Goal: Information Seeking & Learning: Find specific fact

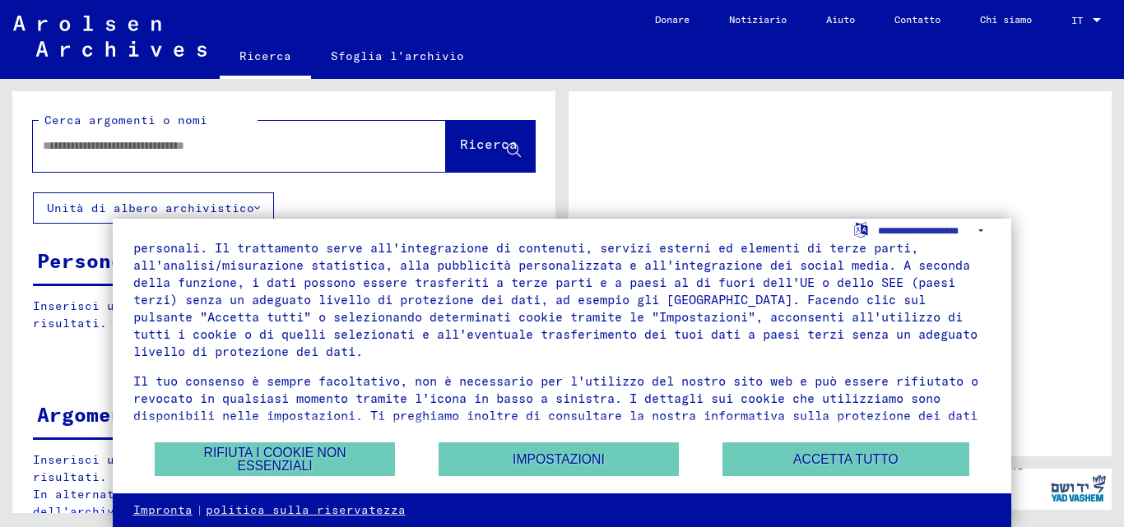
scroll to position [75, 0]
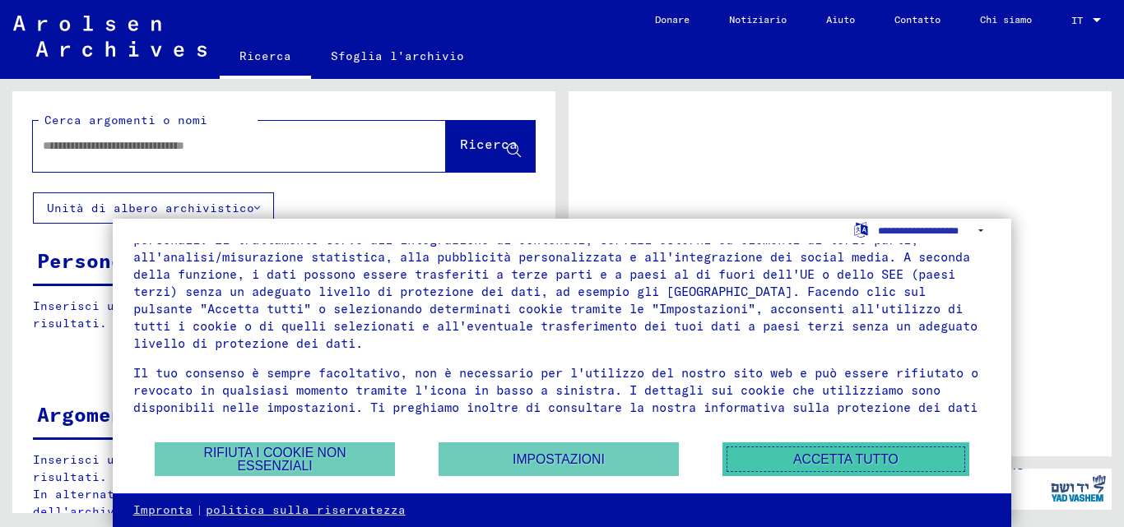
click at [840, 452] on font "Accetta tutto" at bounding box center [845, 459] width 105 height 14
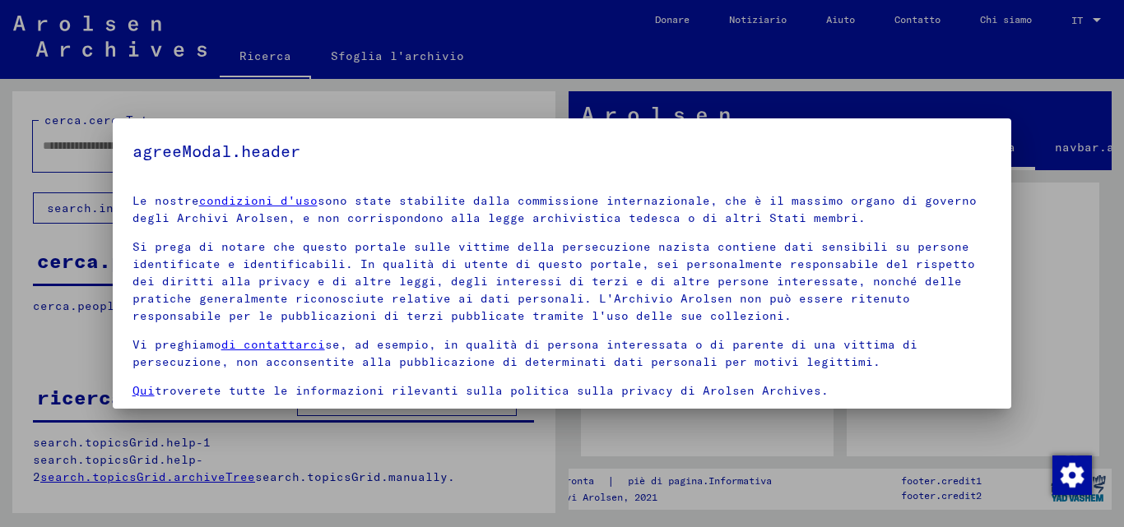
scroll to position [117, 0]
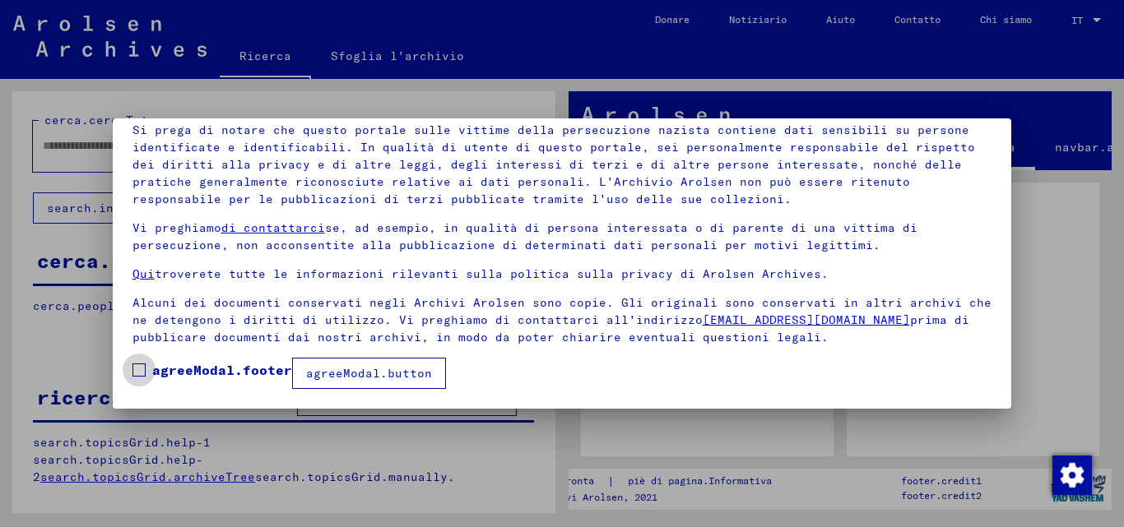
click at [138, 371] on span at bounding box center [138, 370] width 13 height 13
click at [343, 373] on font "agreeModal.button" at bounding box center [369, 373] width 126 height 15
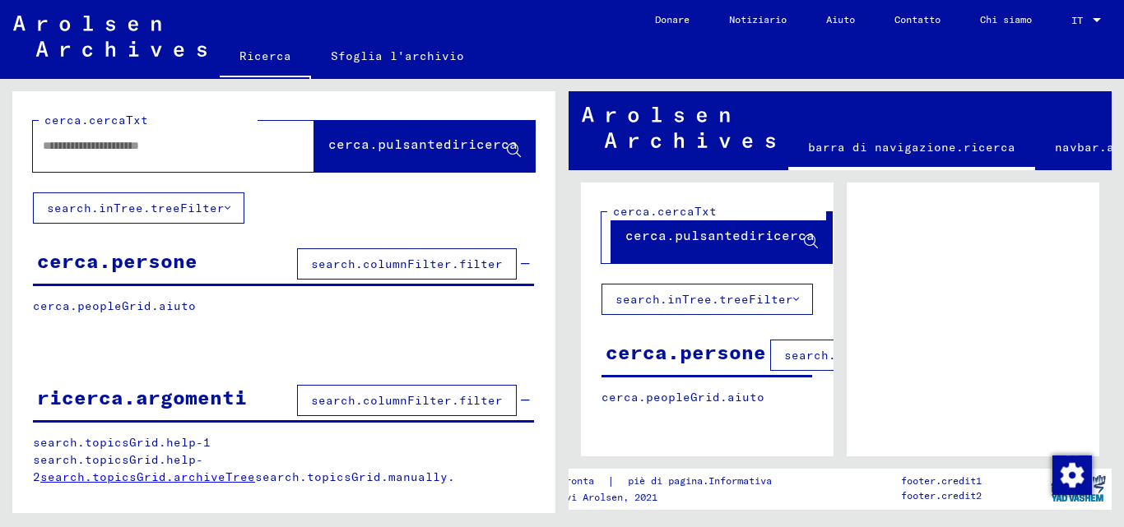
click at [95, 155] on div at bounding box center [154, 146] width 242 height 37
click at [54, 148] on input "text" at bounding box center [159, 145] width 232 height 17
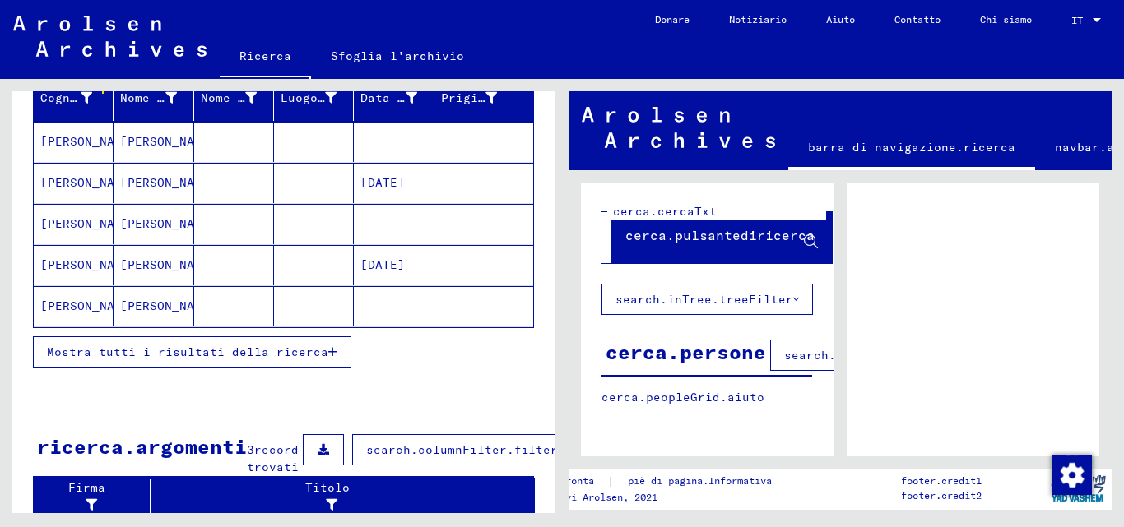
scroll to position [247, 0]
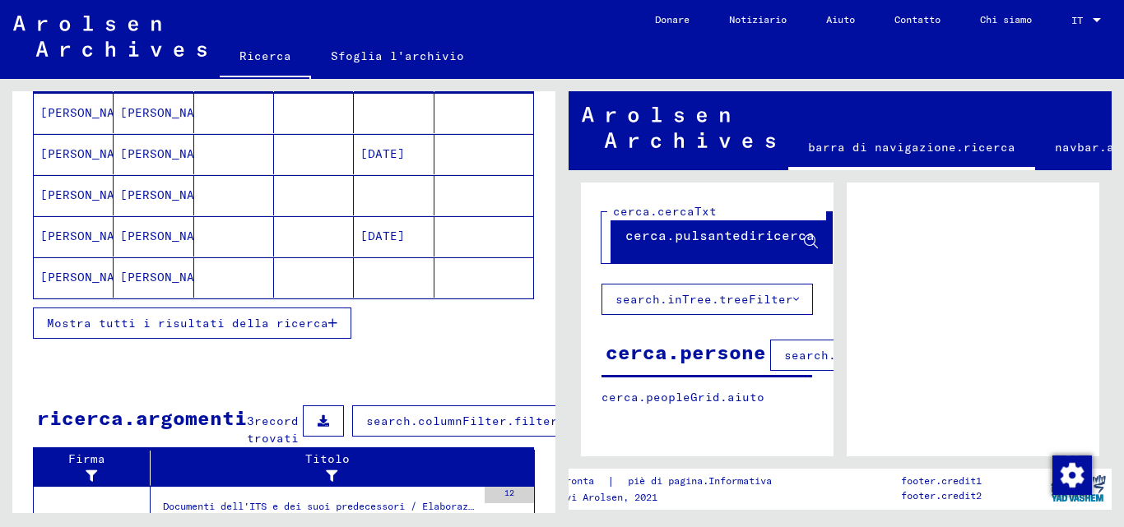
click at [233, 329] on button "Mostra tutti i risultati della ricerca" at bounding box center [192, 323] width 318 height 31
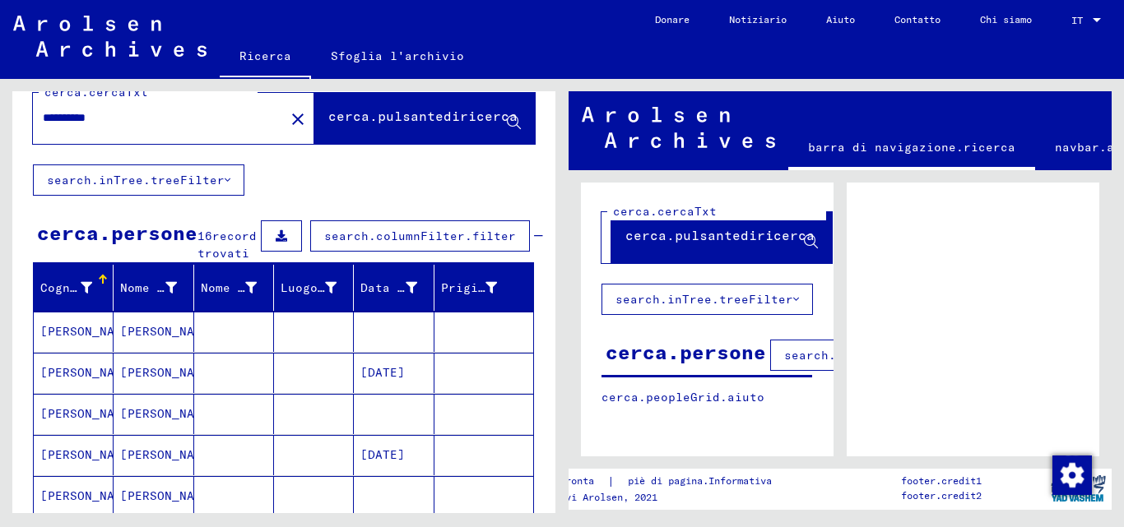
scroll to position [0, 0]
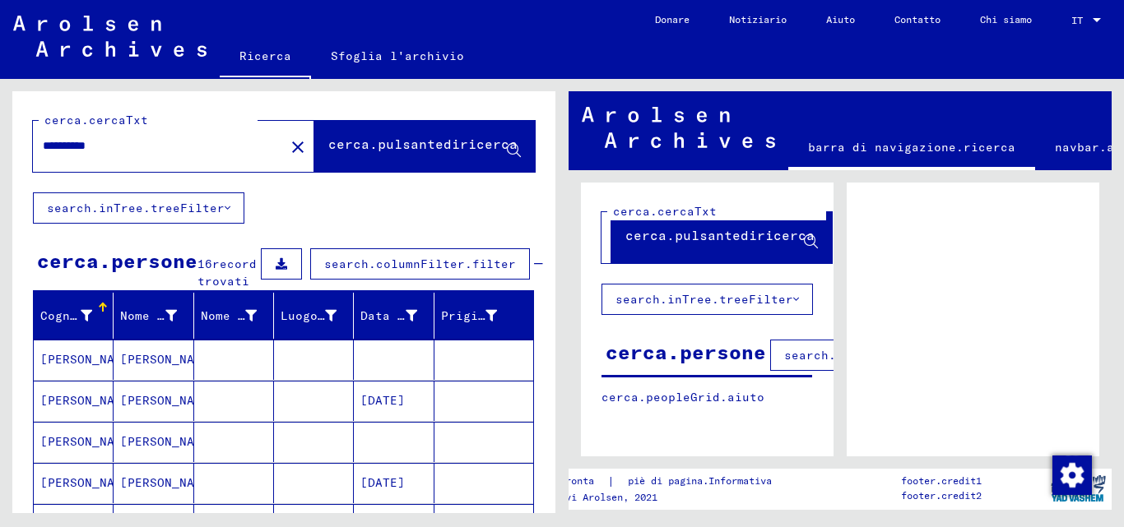
click at [125, 138] on input "**********" at bounding box center [159, 145] width 232 height 17
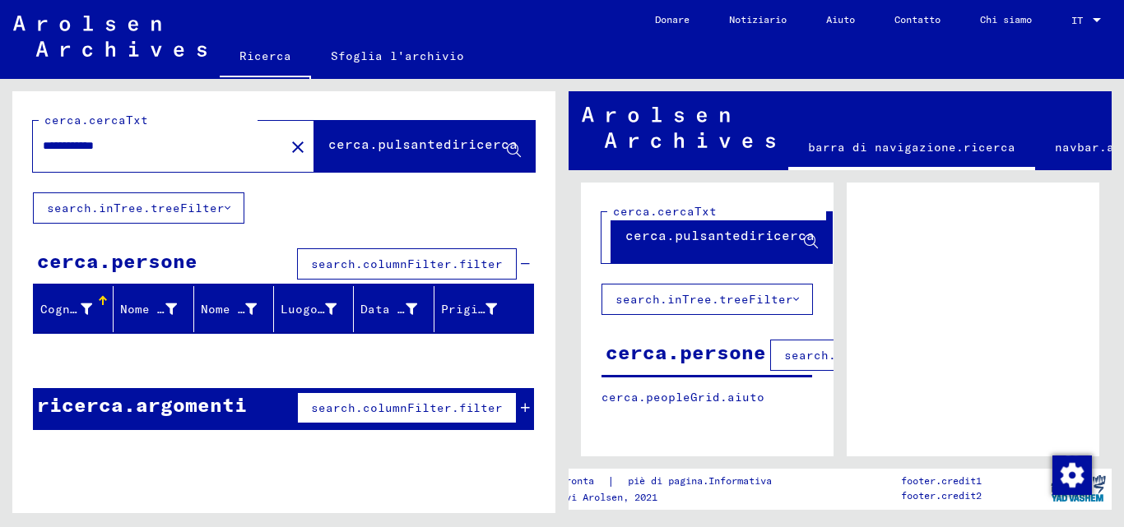
type input "**********"
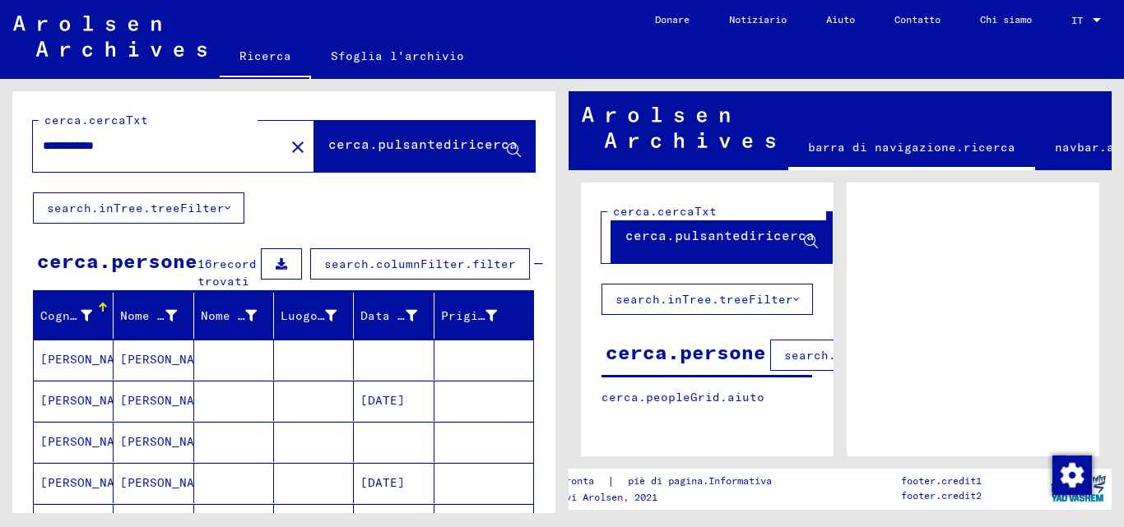
click at [97, 367] on font "[PERSON_NAME]" at bounding box center [88, 359] width 96 height 15
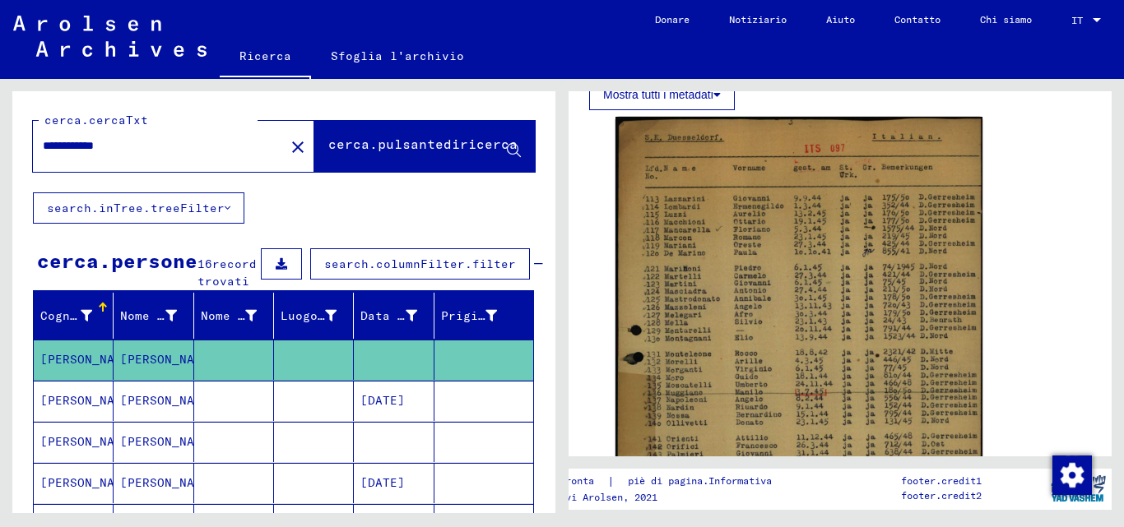
scroll to position [329, 0]
